Goal: Obtain resource: Download file/media

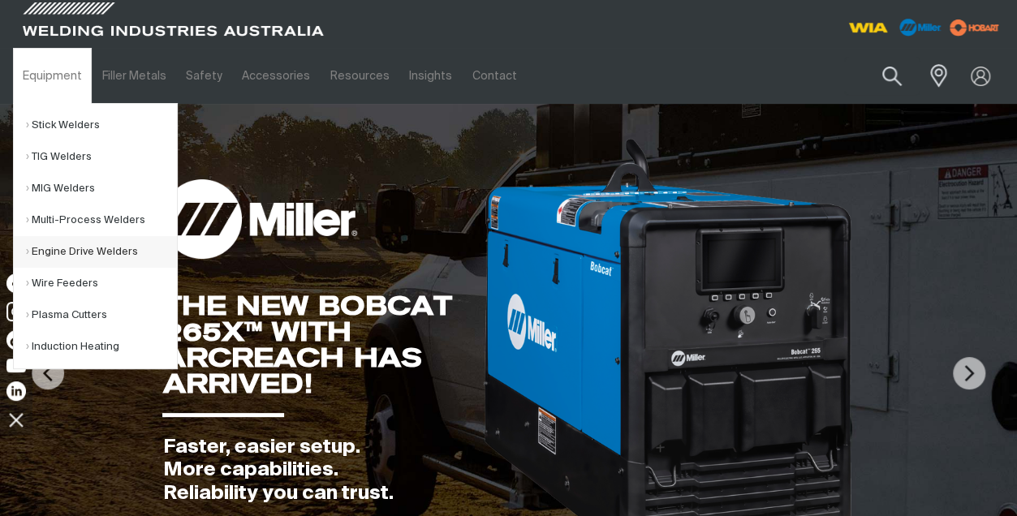
click at [77, 246] on link "Engine Drive Welders" at bounding box center [101, 252] width 151 height 32
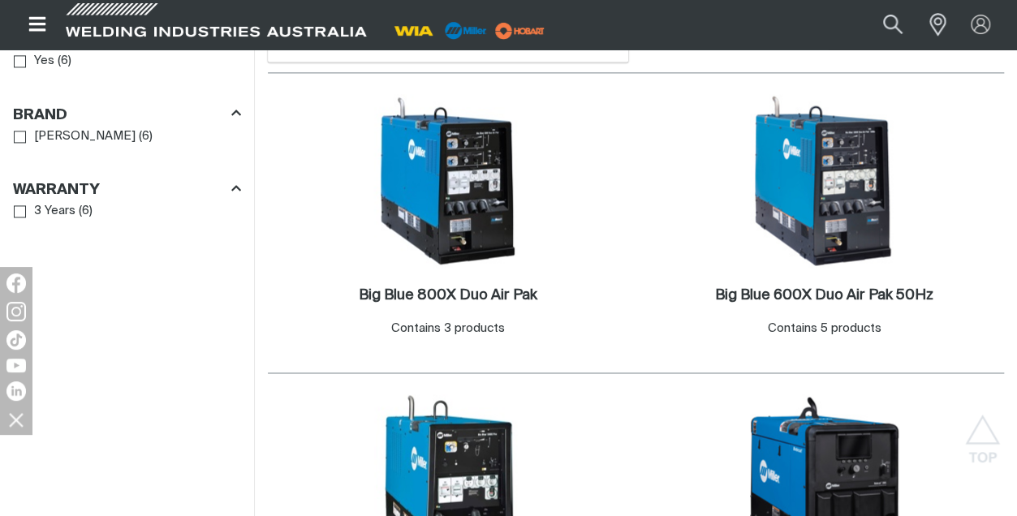
scroll to position [1136, 0]
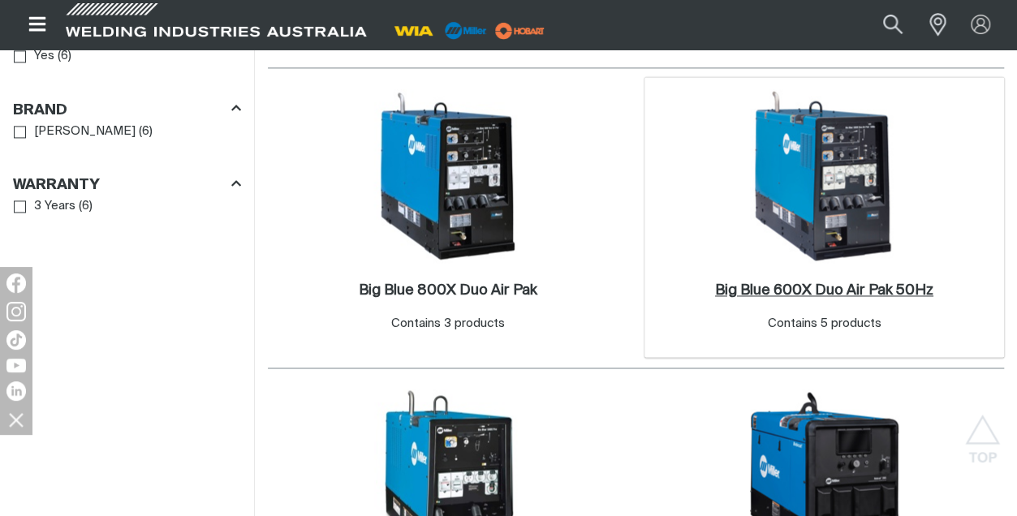
click at [827, 283] on h2 "Big Blue 600X Duo Air Pak 50Hz ." at bounding box center [824, 290] width 218 height 15
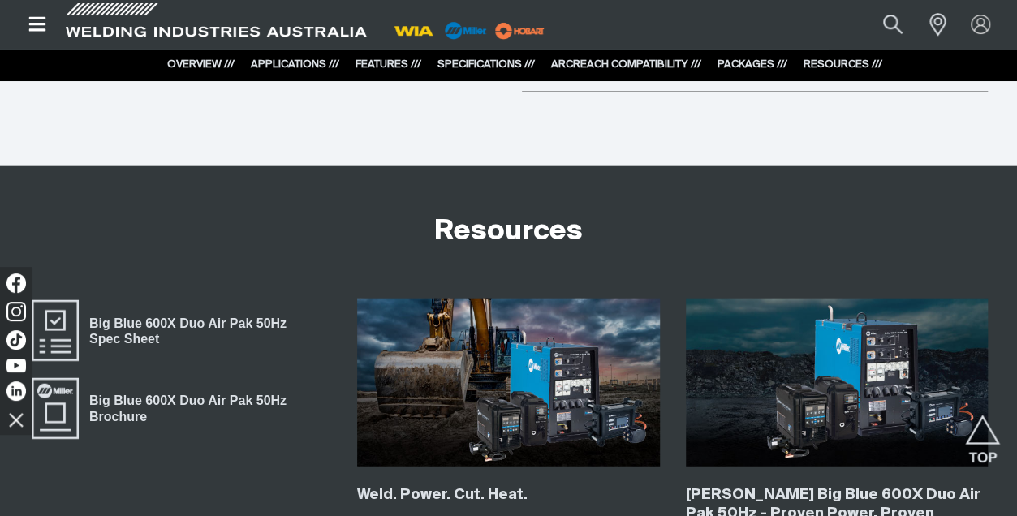
scroll to position [7953, 0]
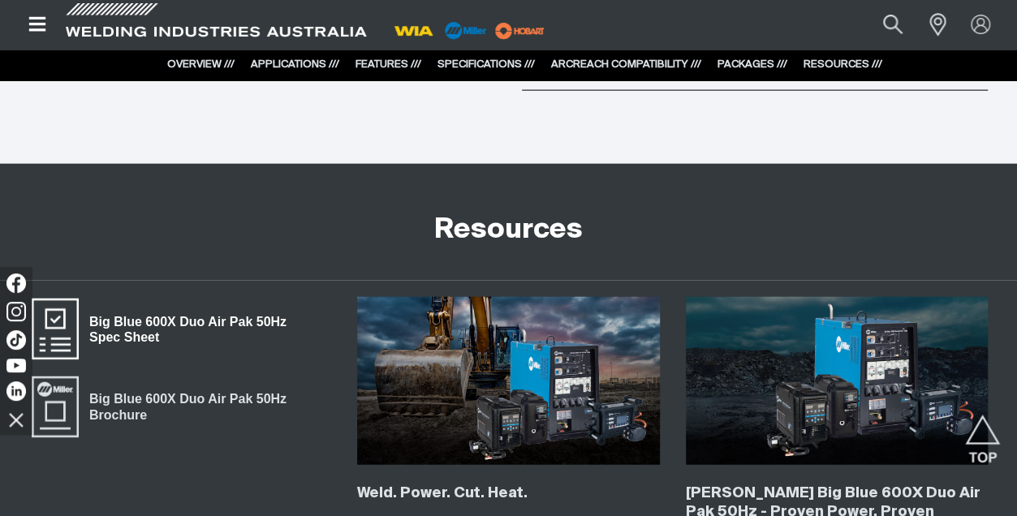
click at [125, 312] on span "Big Blue 600X Duo Air Pak 50Hz Spec Sheet" at bounding box center [205, 330] width 252 height 37
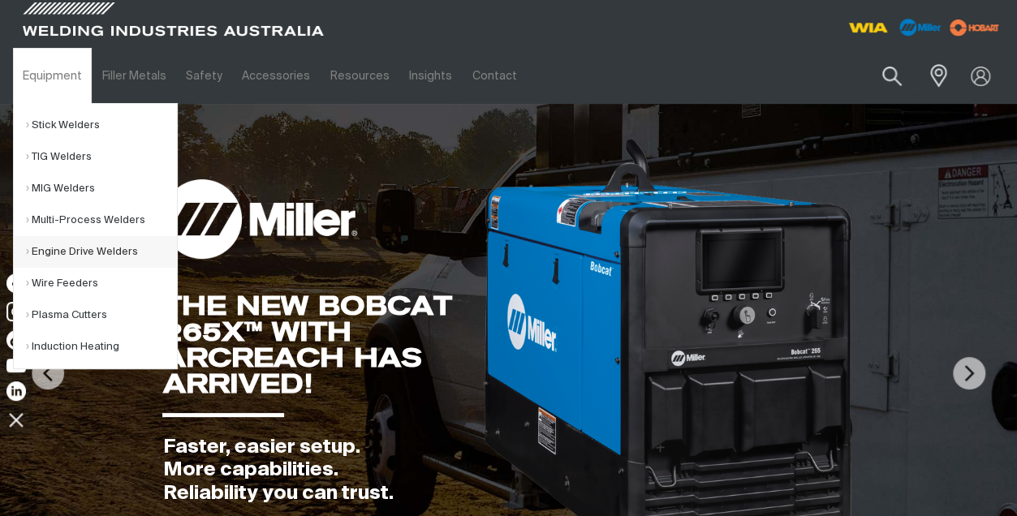
click at [71, 248] on link "Engine Drive Welders" at bounding box center [101, 252] width 151 height 32
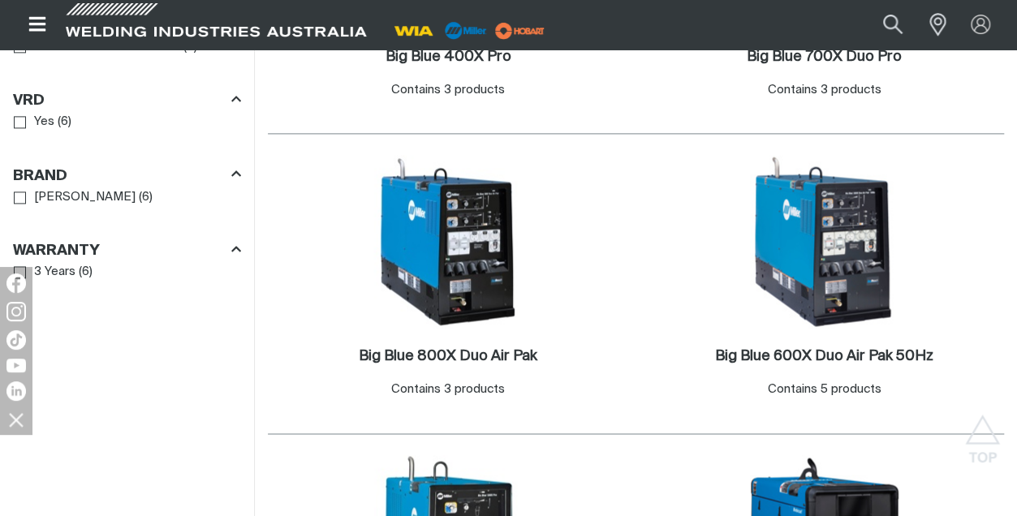
scroll to position [1055, 0]
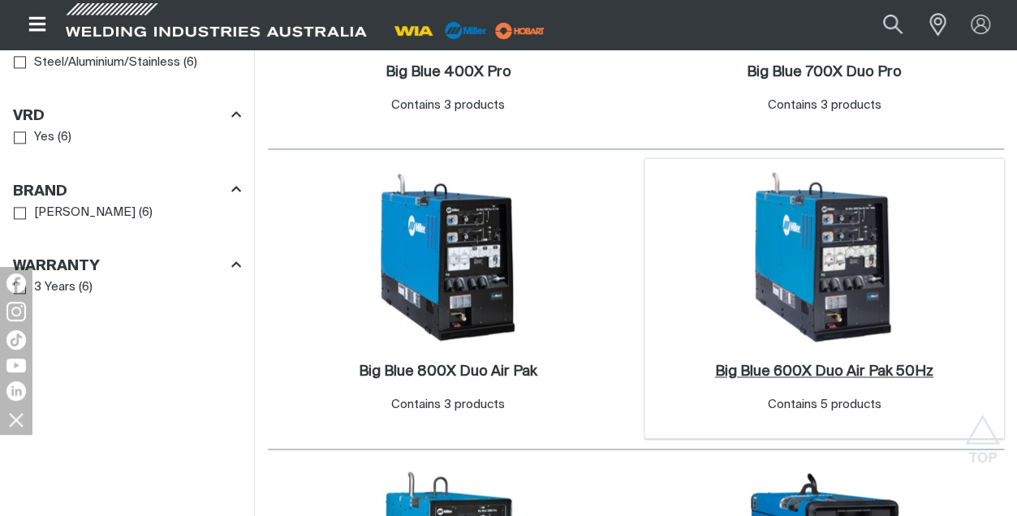
click at [821, 364] on h2 "Big Blue 600X Duo Air Pak 50Hz ." at bounding box center [824, 371] width 218 height 15
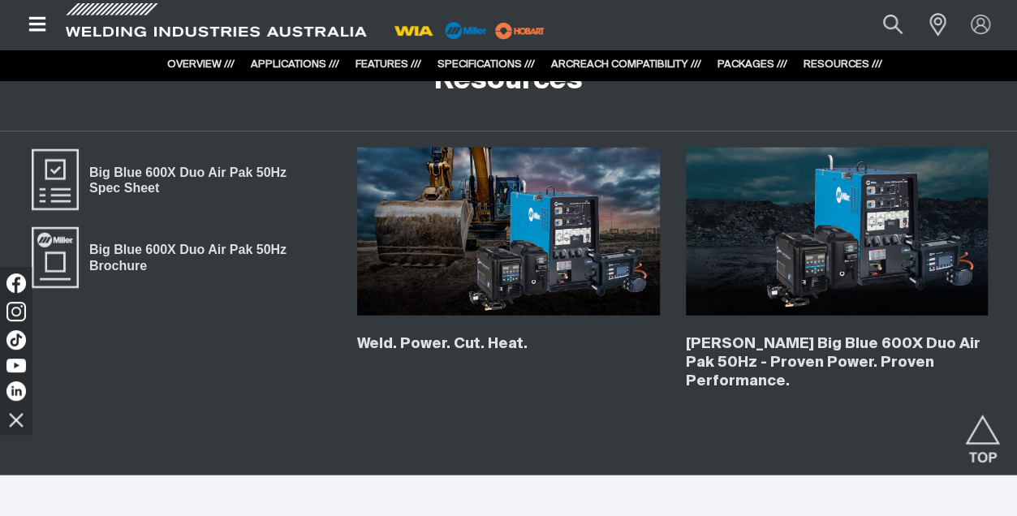
scroll to position [7953, 0]
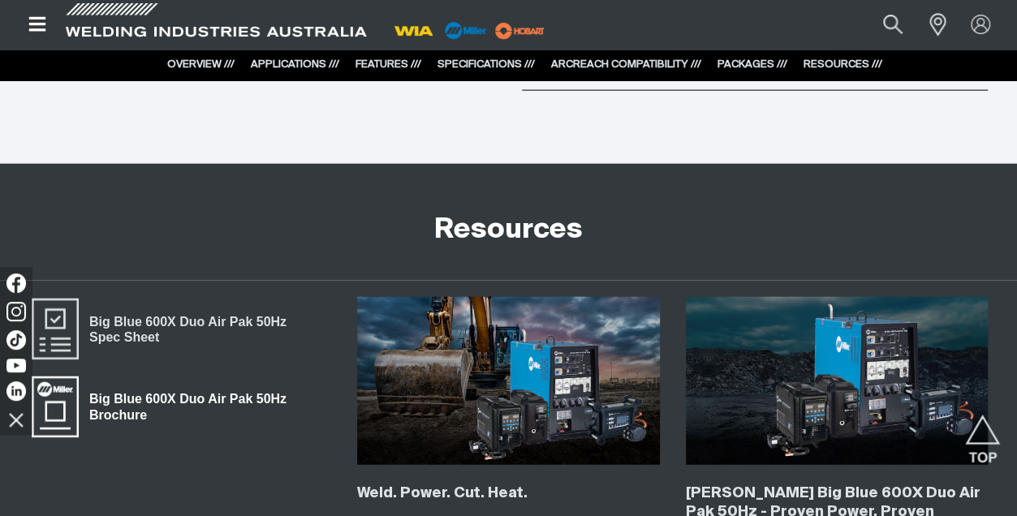
click at [140, 389] on span "Big Blue 600X Duo Air Pak 50Hz Brochure" at bounding box center [205, 407] width 252 height 37
click at [128, 312] on span "Big Blue 600X Duo Air Pak 50Hz Spec Sheet" at bounding box center [205, 330] width 252 height 37
